Goal: Task Accomplishment & Management: Manage account settings

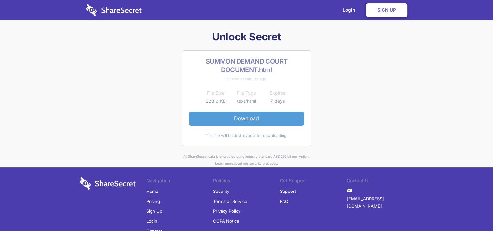
click at [261, 120] on link "Download" at bounding box center [246, 118] width 115 height 14
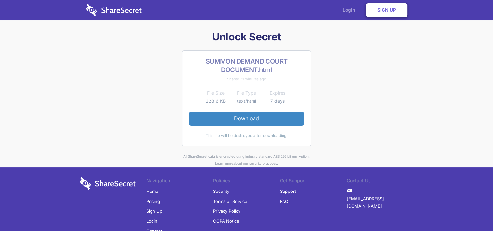
click at [348, 10] on link "Login" at bounding box center [350, 10] width 28 height 20
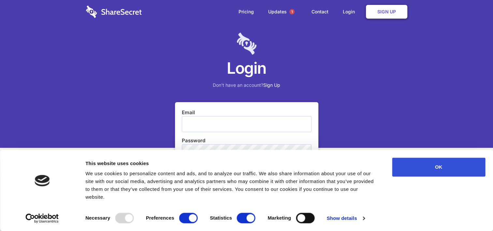
click at [423, 174] on button "OK" at bounding box center [438, 166] width 93 height 19
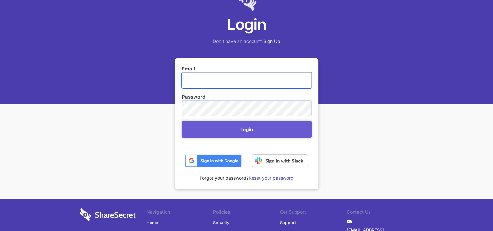
scroll to position [33, 0]
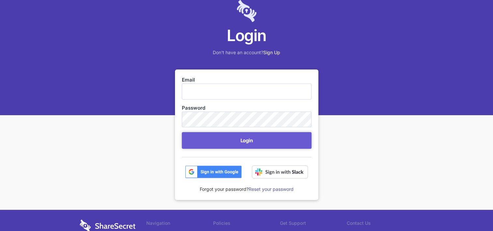
click at [259, 190] on link "Reset your password" at bounding box center [271, 189] width 45 height 6
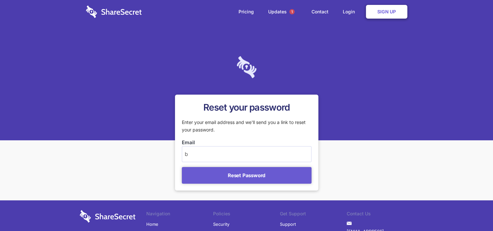
type input "[EMAIL_ADDRESS][DOMAIN_NAME]"
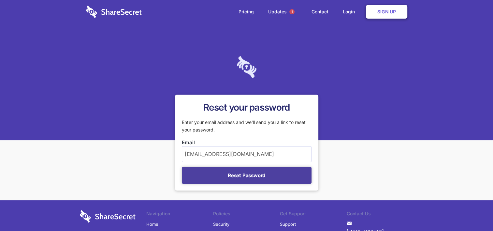
click at [242, 176] on button "Reset Password" at bounding box center [247, 175] width 130 height 17
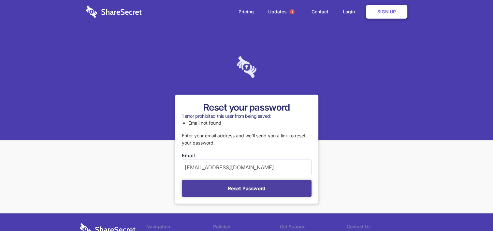
click at [243, 188] on button "Reset Password" at bounding box center [247, 188] width 130 height 17
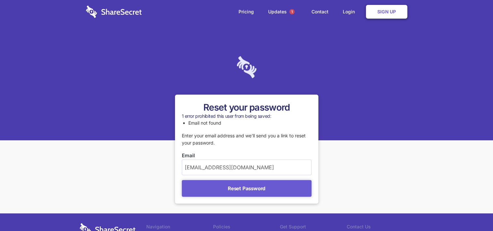
click at [358, 119] on div at bounding box center [246, 81] width 493 height 117
click at [336, 96] on div at bounding box center [246, 81] width 493 height 117
click at [286, 13] on link "Updates 1" at bounding box center [283, 11] width 42 height 23
